Goal: Task Accomplishment & Management: Use online tool/utility

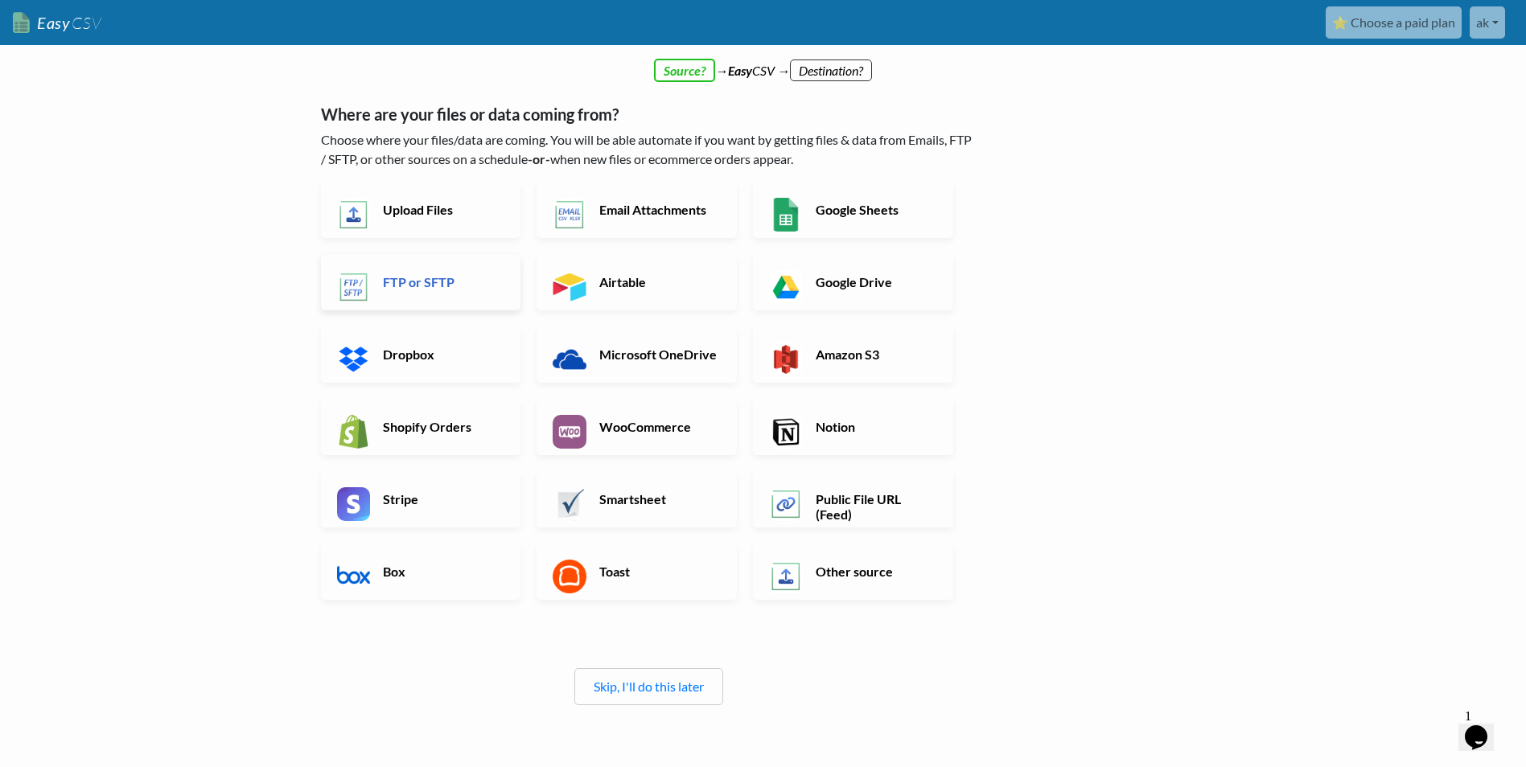
click at [417, 280] on h6 "FTP or SFTP" at bounding box center [442, 281] width 126 height 15
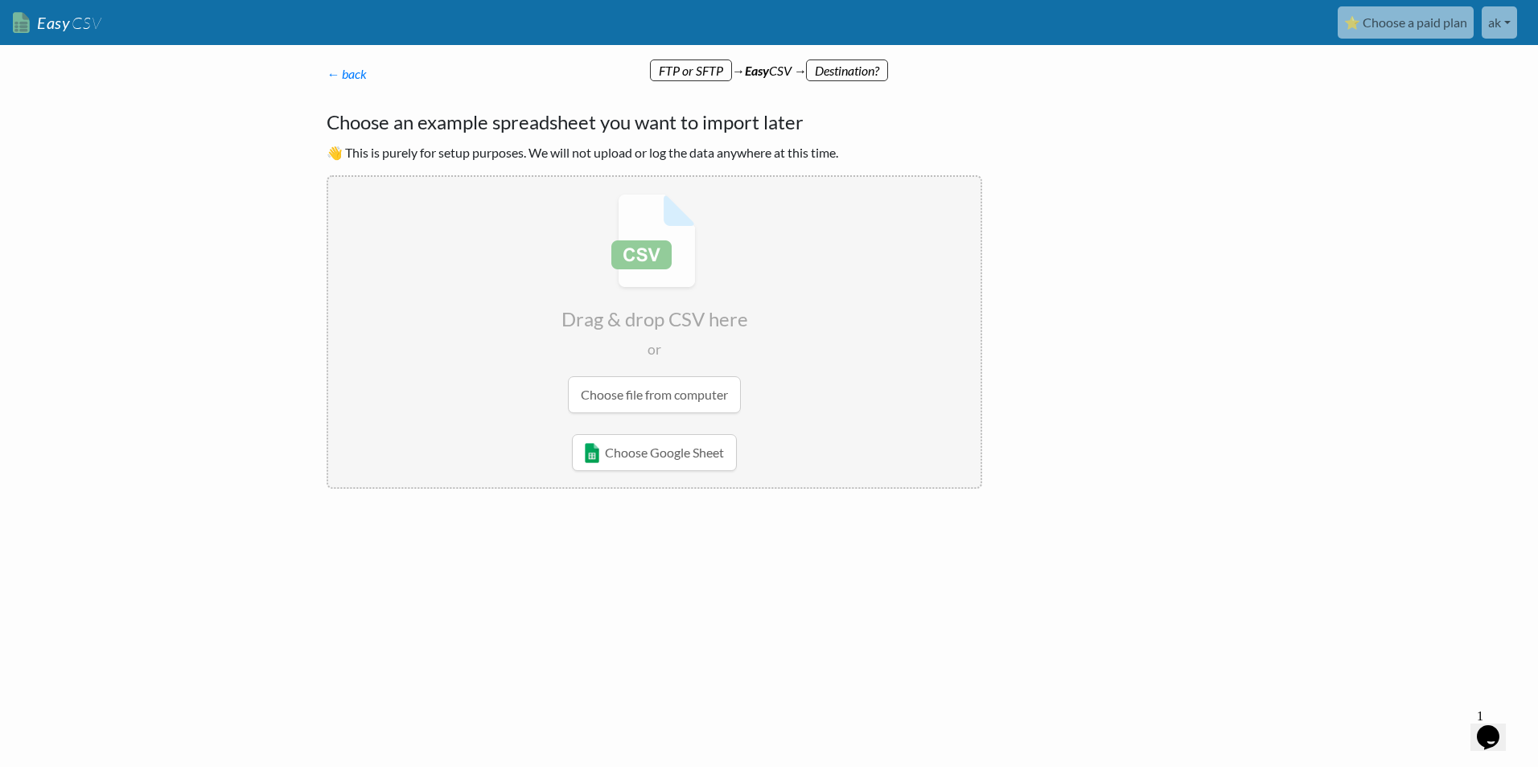
click at [676, 387] on input "file" at bounding box center [654, 303] width 652 height 253
type input "C:\fakepath\CRM.csv"
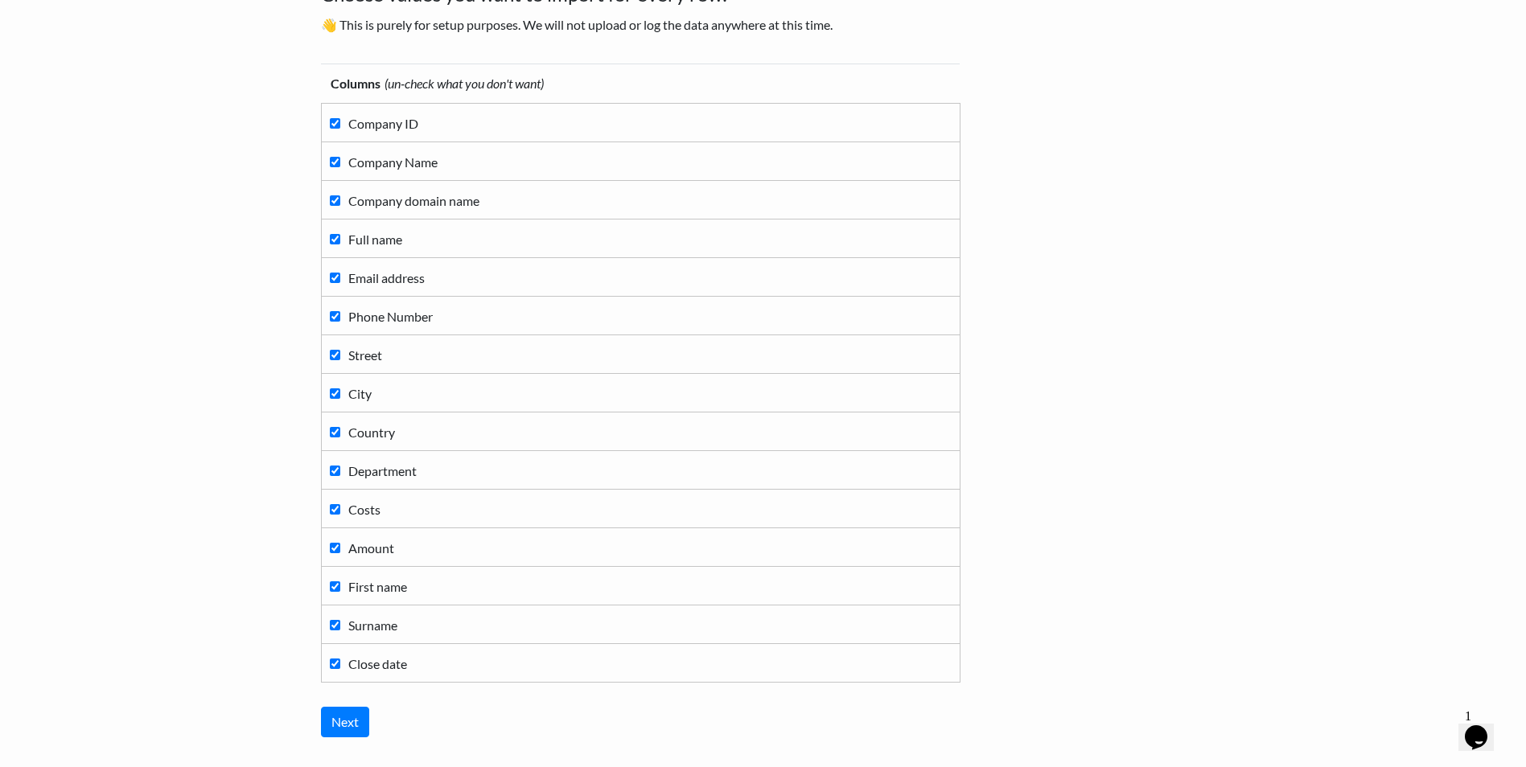
scroll to position [161, 0]
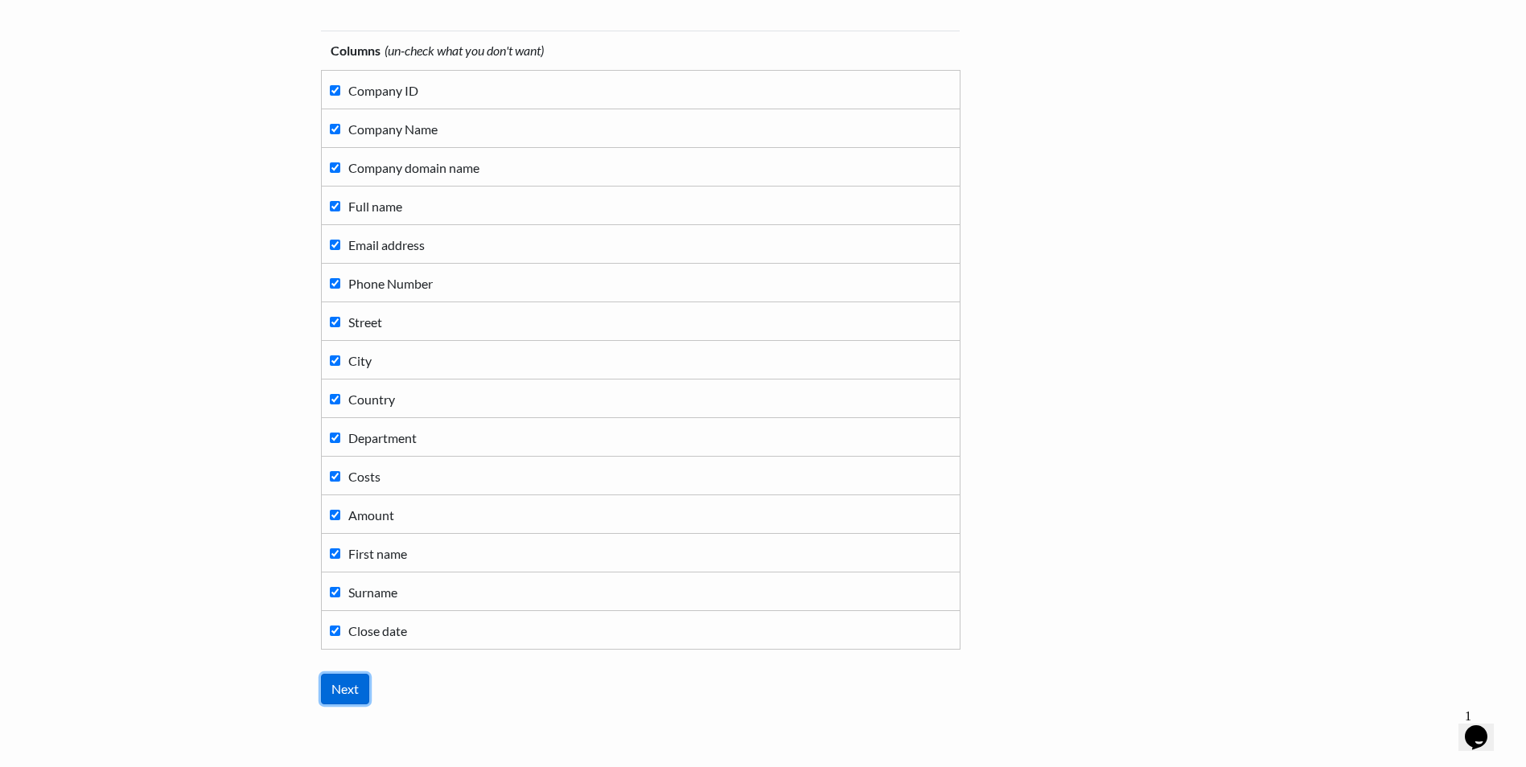
click at [351, 692] on input "Next" at bounding box center [345, 689] width 48 height 31
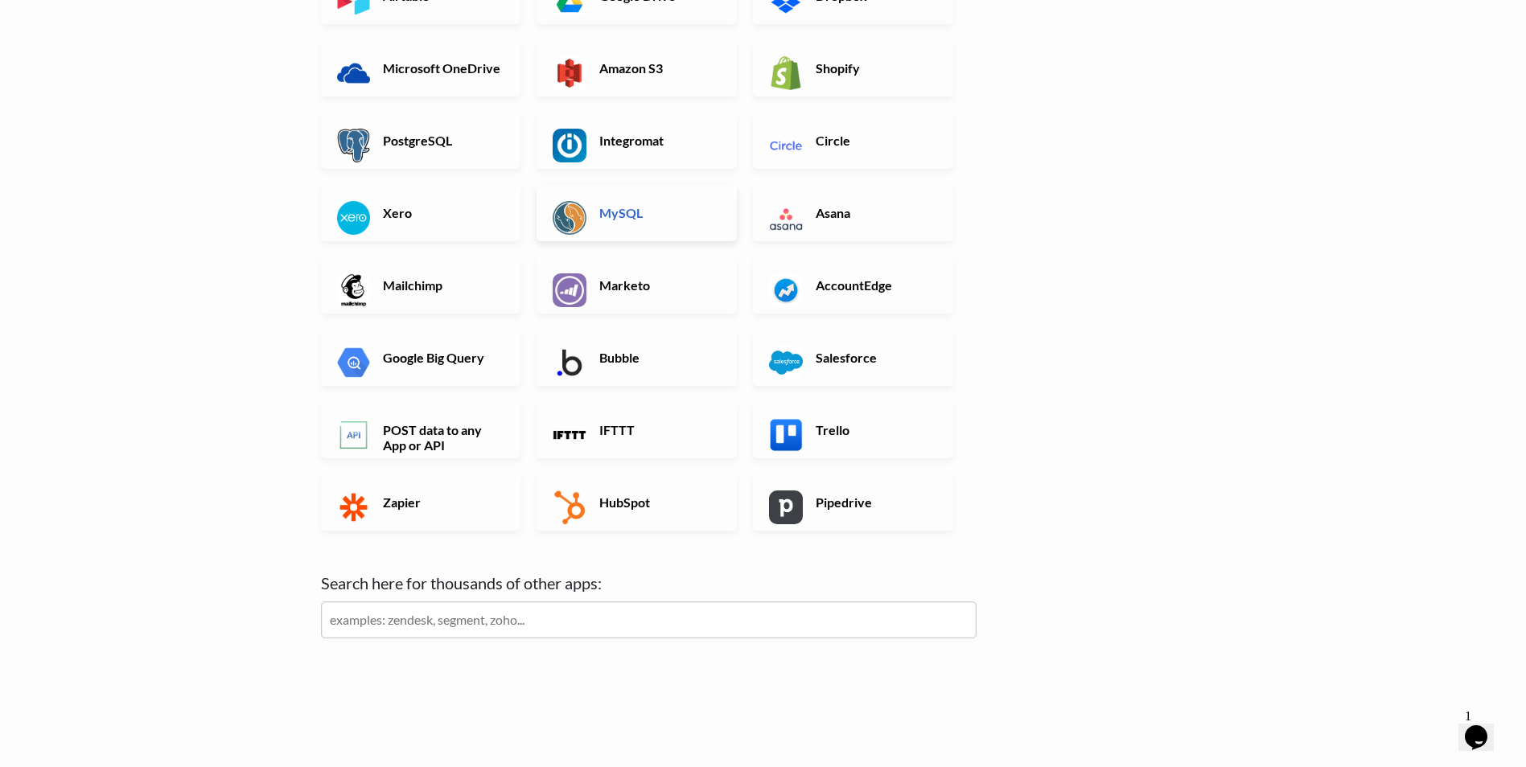
scroll to position [0, 0]
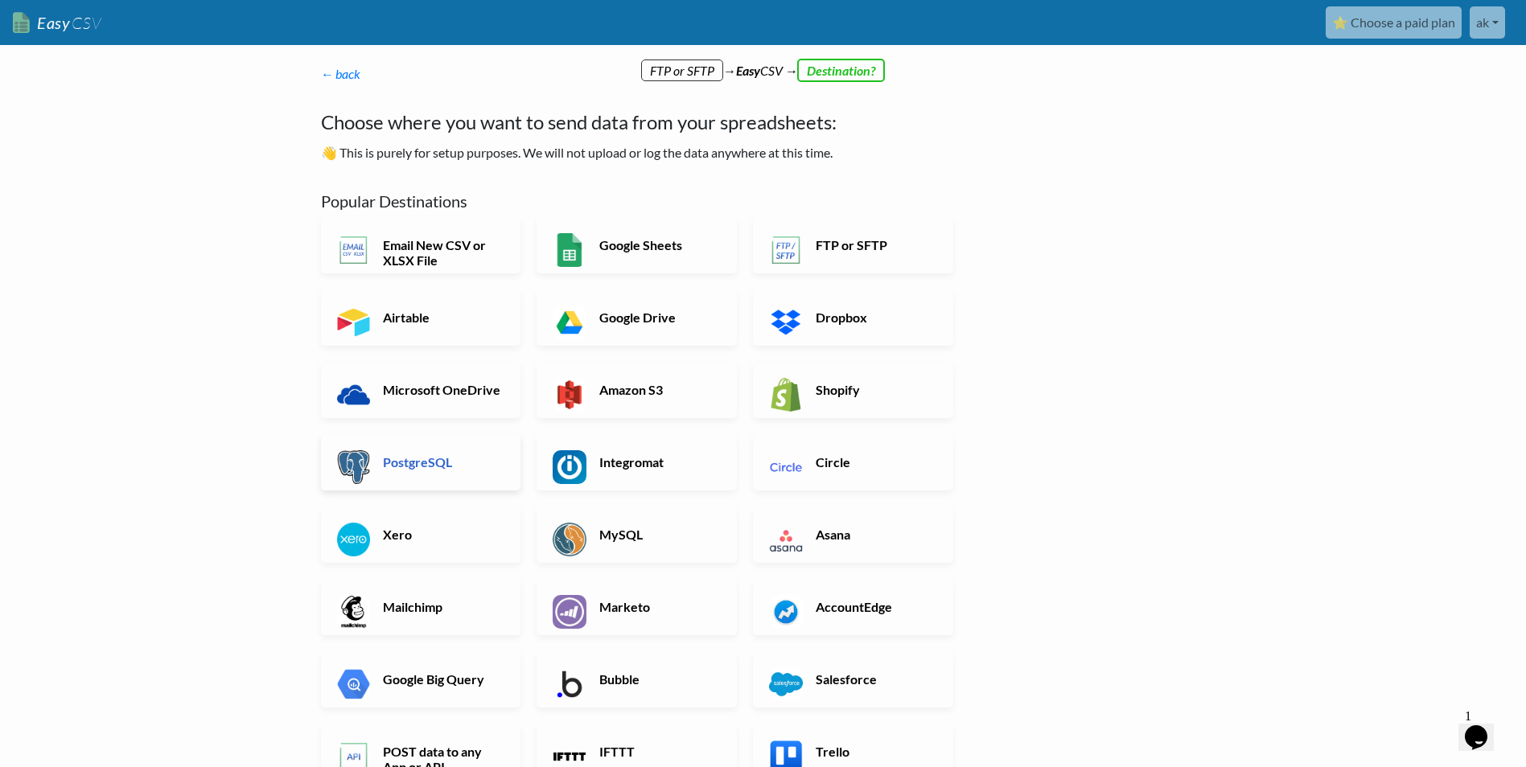
click at [432, 468] on h6 "PostgreSQL" at bounding box center [442, 461] width 126 height 15
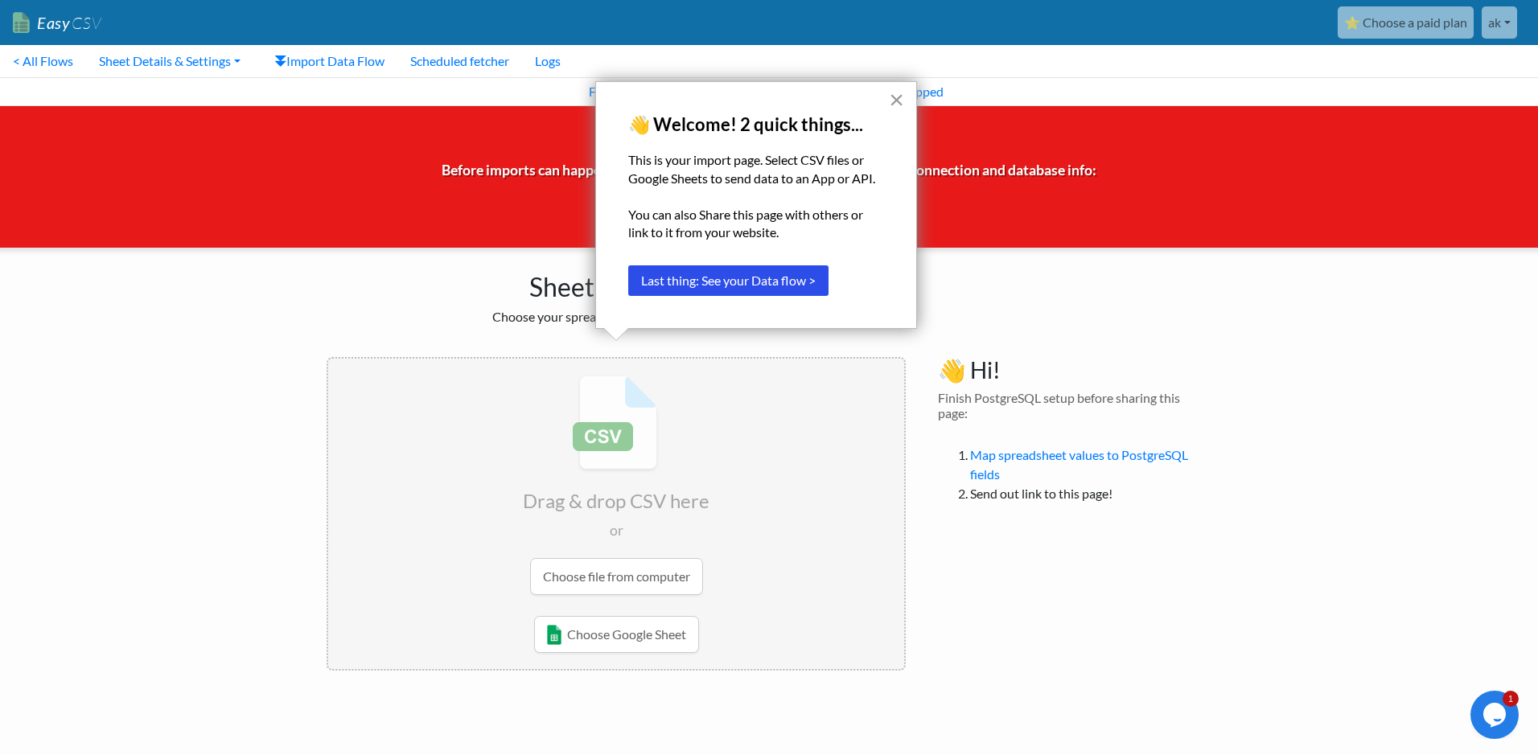
click at [899, 101] on button "×" at bounding box center [896, 100] width 15 height 26
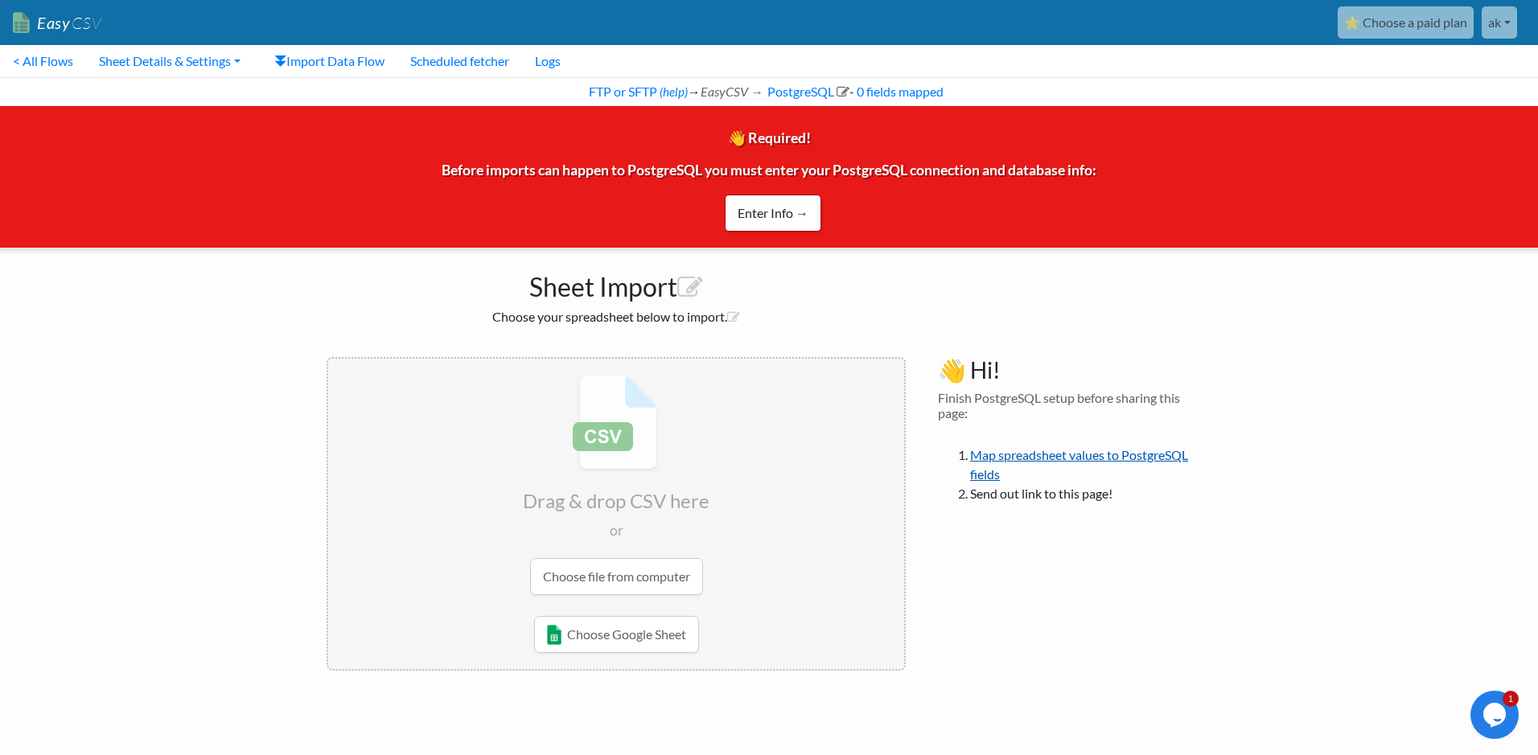
click at [1071, 455] on link "Map spreadsheet values to PostgreSQL fields" at bounding box center [1079, 464] width 218 height 35
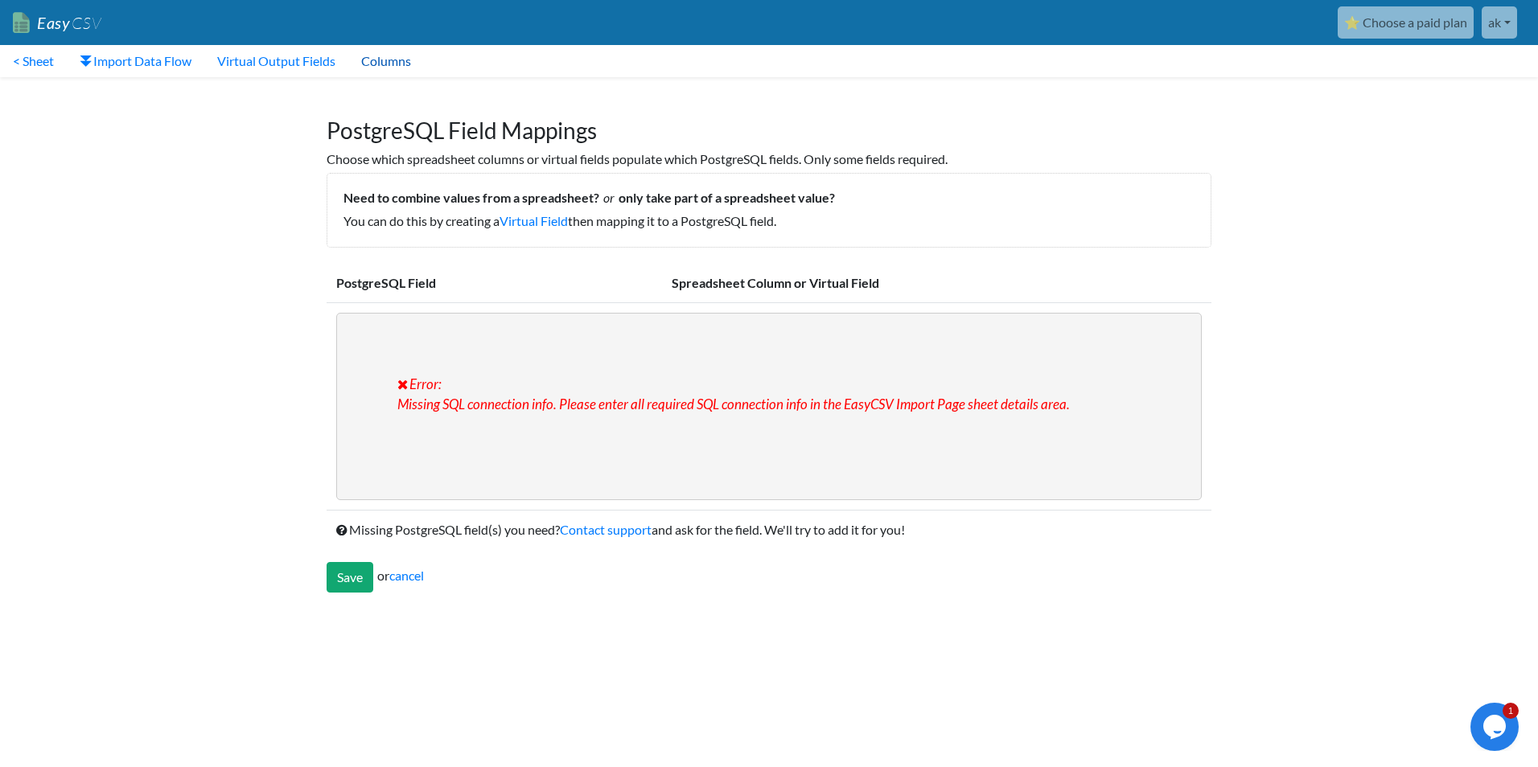
click at [396, 60] on link "Columns" at bounding box center [386, 61] width 76 height 32
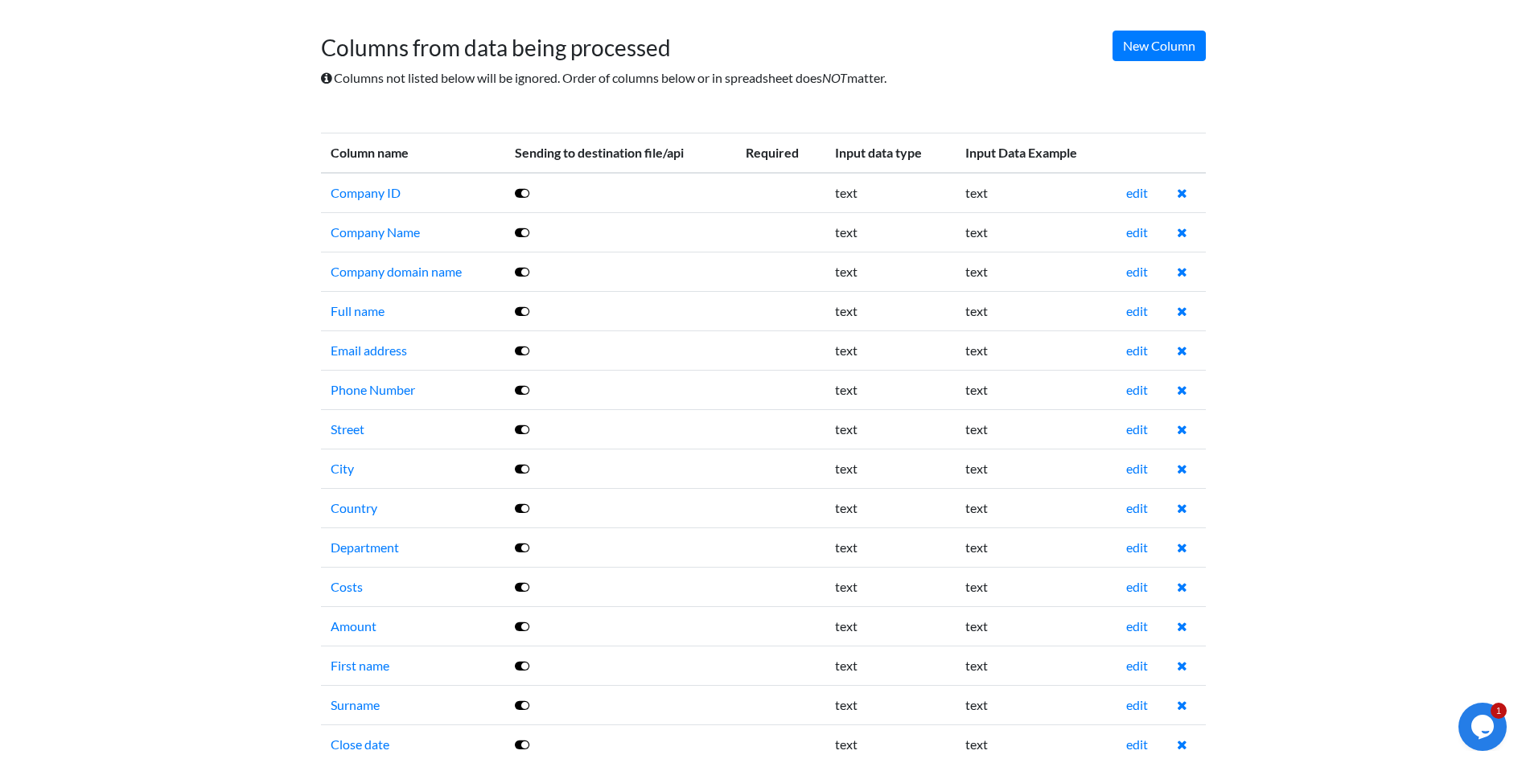
scroll to position [109, 0]
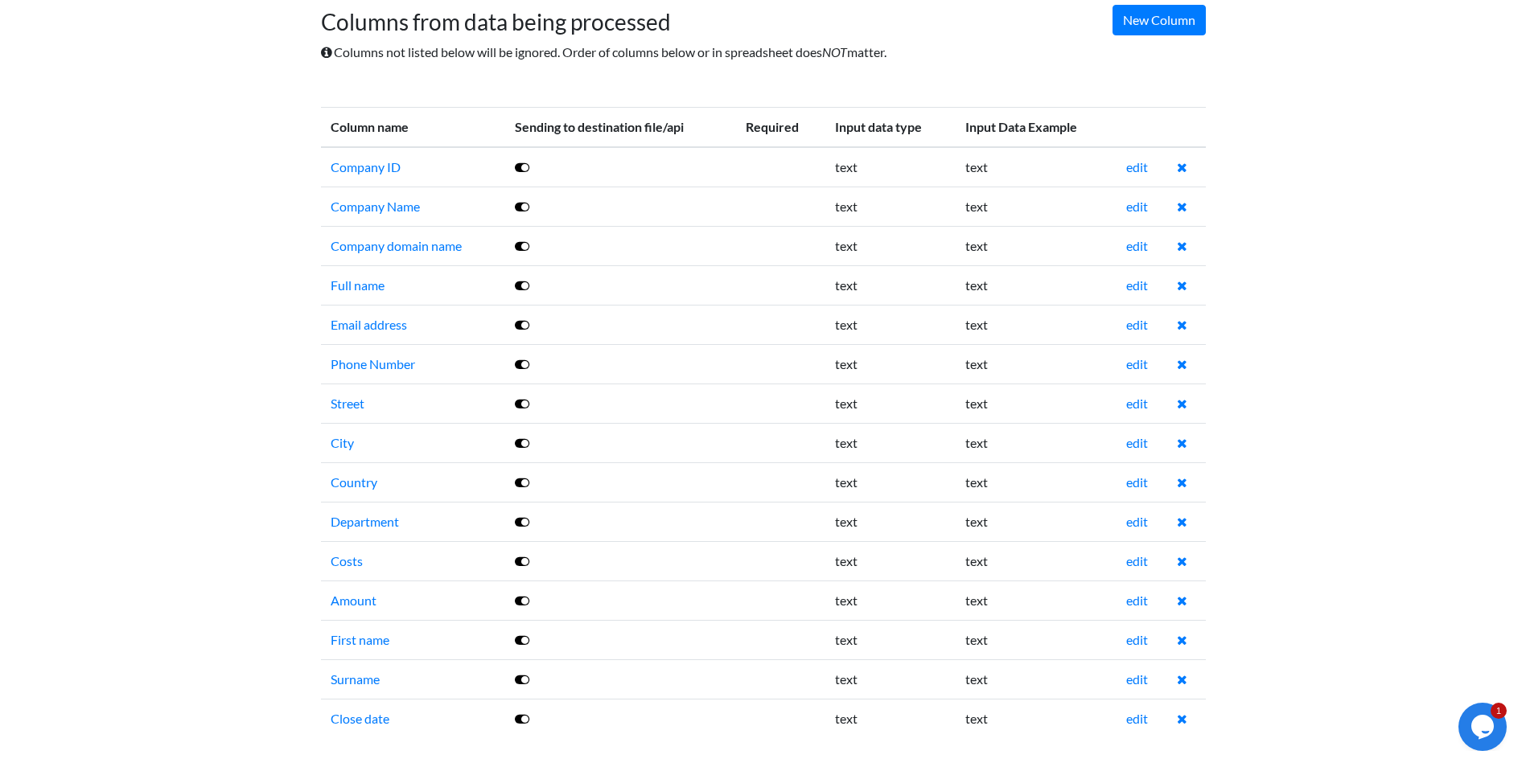
click at [519, 166] on icon at bounding box center [522, 167] width 14 height 13
click at [1476, 727] on icon "Chat widget" at bounding box center [1482, 727] width 23 height 24
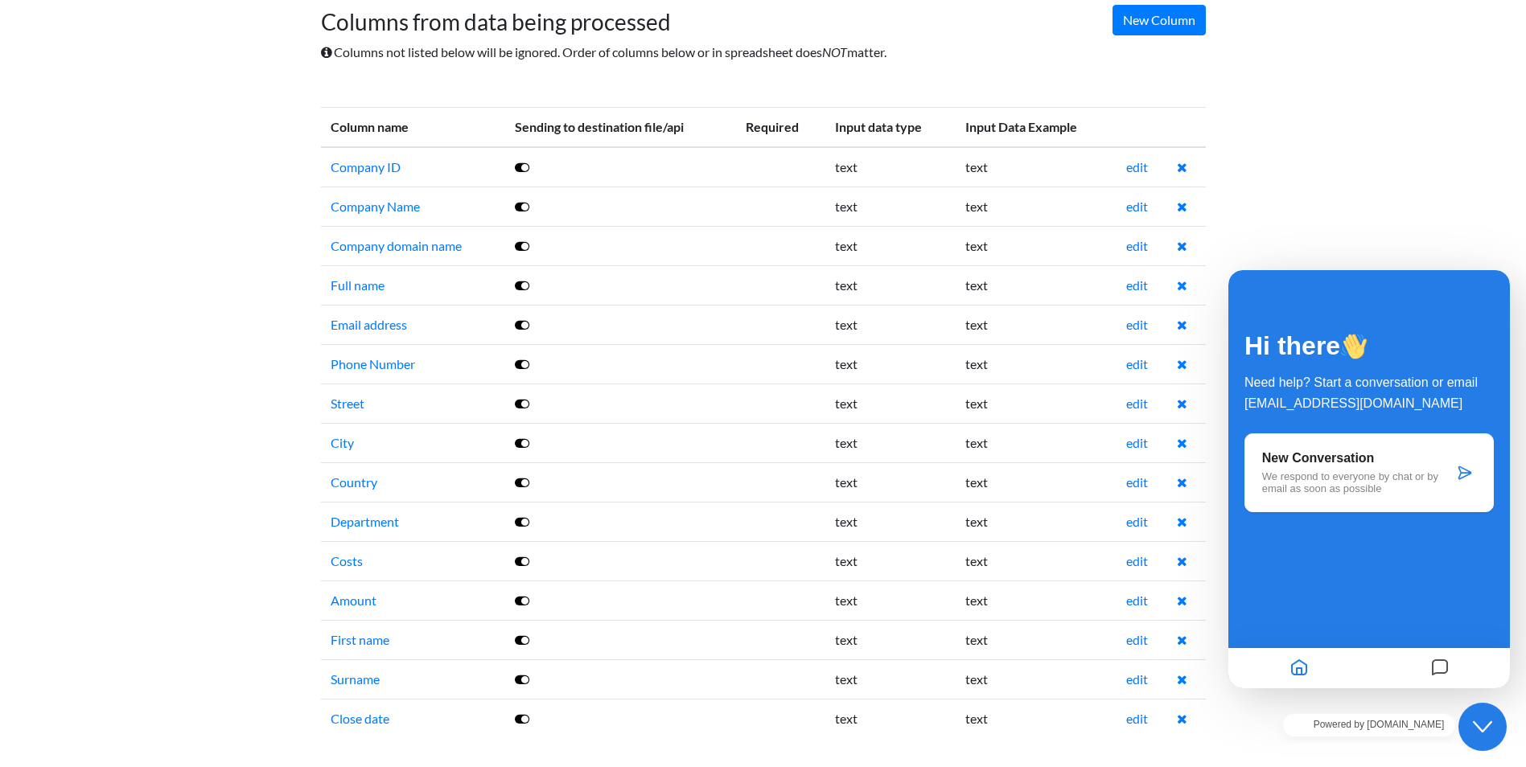
click at [1396, 164] on body "Easy CSV ⭐ Choose a paid plan ak Qzueos All Flows All CSV Generators Business &…" at bounding box center [763, 329] width 1526 height 876
